Goal: Task Accomplishment & Management: Manage account settings

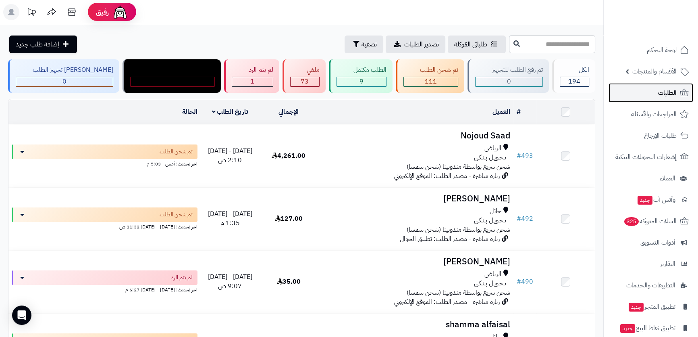
click at [657, 94] on link "الطلبات" at bounding box center [651, 92] width 85 height 19
click at [656, 95] on link "الطلبات" at bounding box center [651, 92] width 85 height 19
